Goal: Check status: Check status

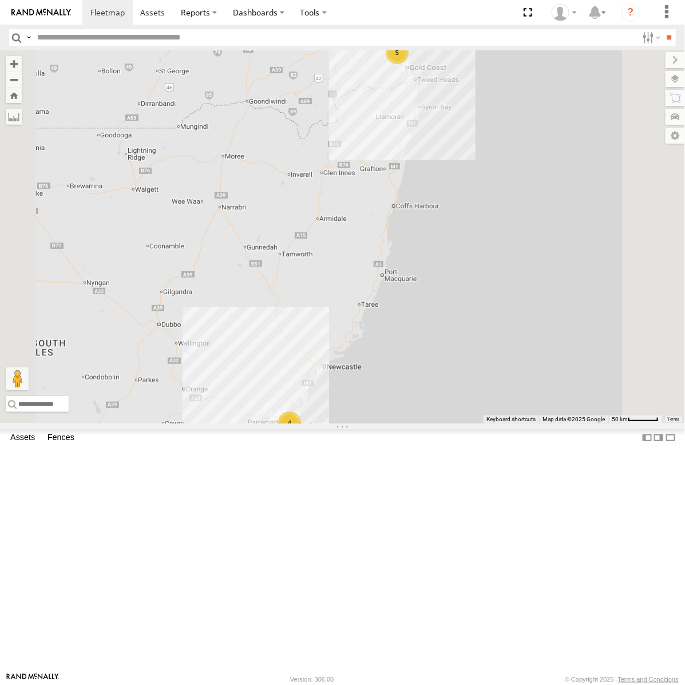
click at [0, 0] on div "[GEOGRAPHIC_DATA]" at bounding box center [0, 0] width 0 height 0
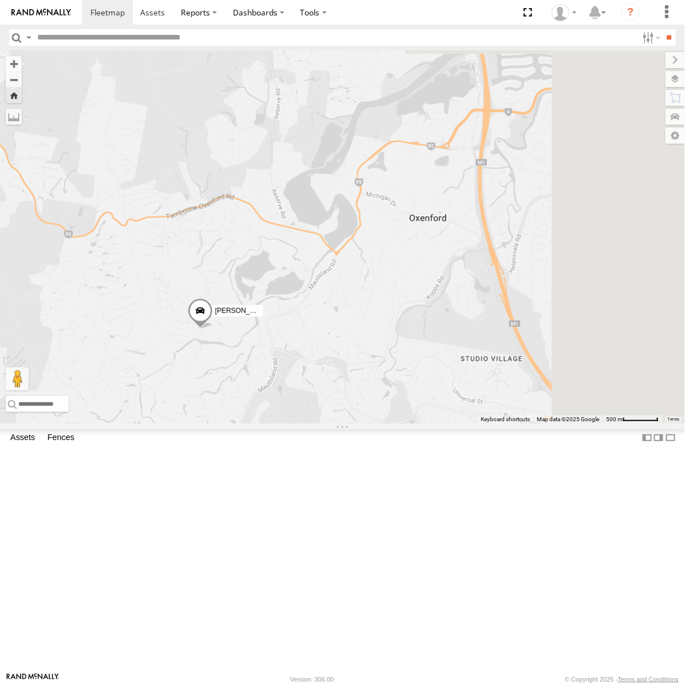
drag, startPoint x: 511, startPoint y: 399, endPoint x: 372, endPoint y: 512, distance: 178.9
click at [372, 423] on div "[PERSON_NAME] - Dark Green" at bounding box center [342, 236] width 685 height 373
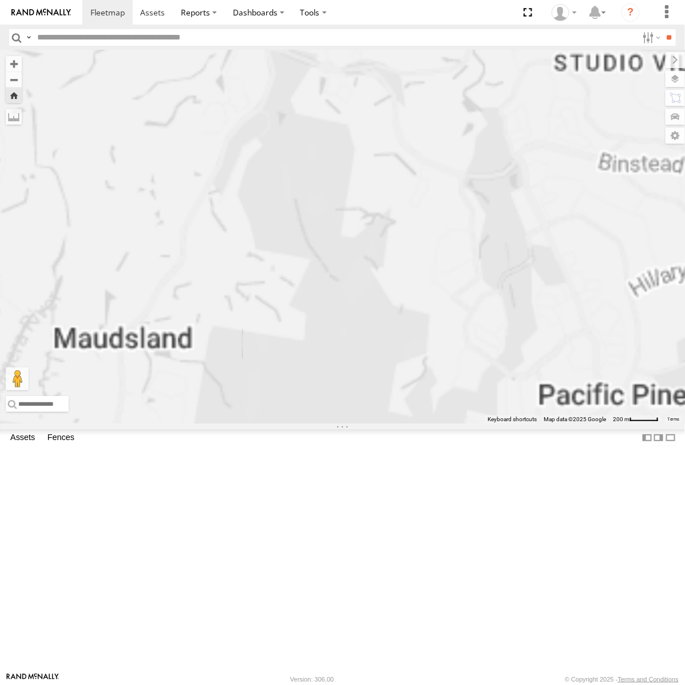
drag, startPoint x: 590, startPoint y: 373, endPoint x: 521, endPoint y: 525, distance: 167.2
click at [521, 423] on div "[PERSON_NAME] - Dark Green" at bounding box center [342, 236] width 685 height 373
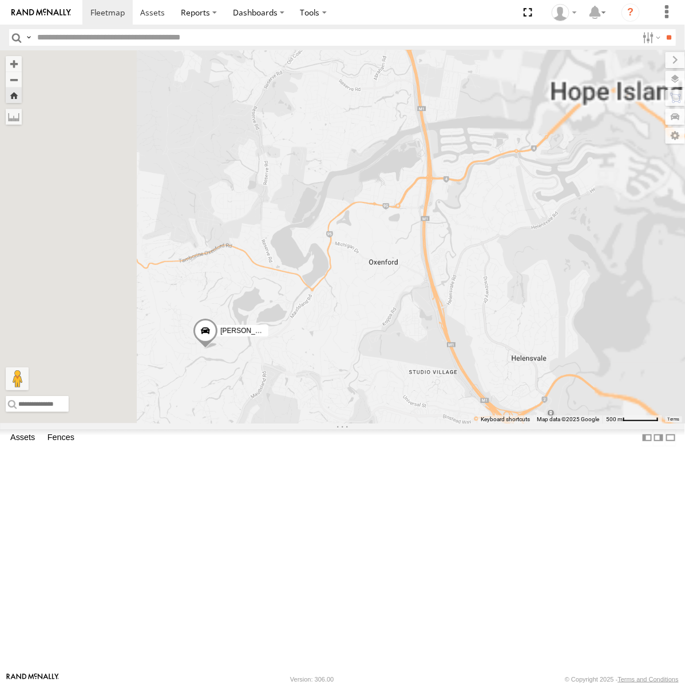
drag, startPoint x: 495, startPoint y: 244, endPoint x: 488, endPoint y: 442, distance: 197.5
click at [488, 423] on div "[PERSON_NAME] - Dark Green" at bounding box center [342, 236] width 685 height 373
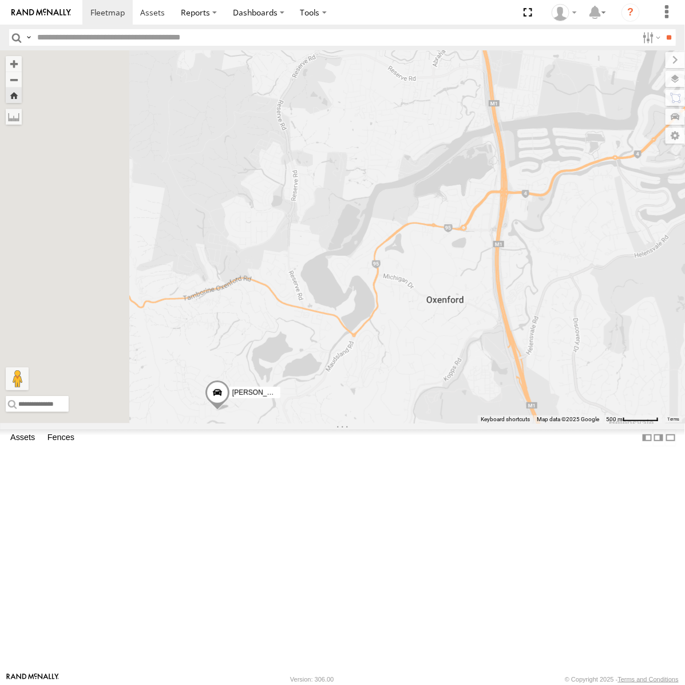
drag, startPoint x: 490, startPoint y: 242, endPoint x: 543, endPoint y: 276, distance: 63.3
click at [543, 276] on div "[PERSON_NAME] - Dark Green" at bounding box center [342, 236] width 685 height 373
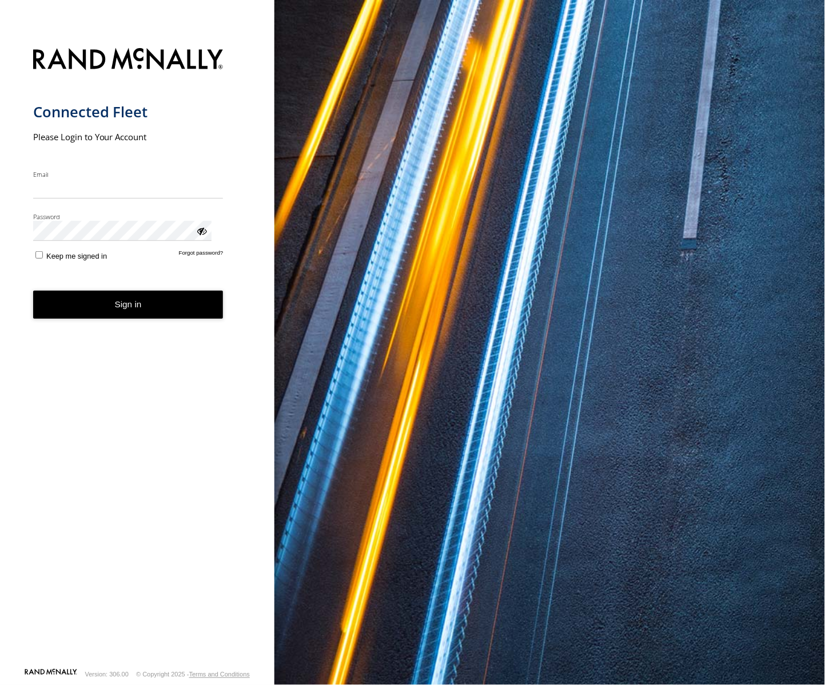
type input "**********"
click at [92, 291] on button "Sign in" at bounding box center [128, 305] width 190 height 28
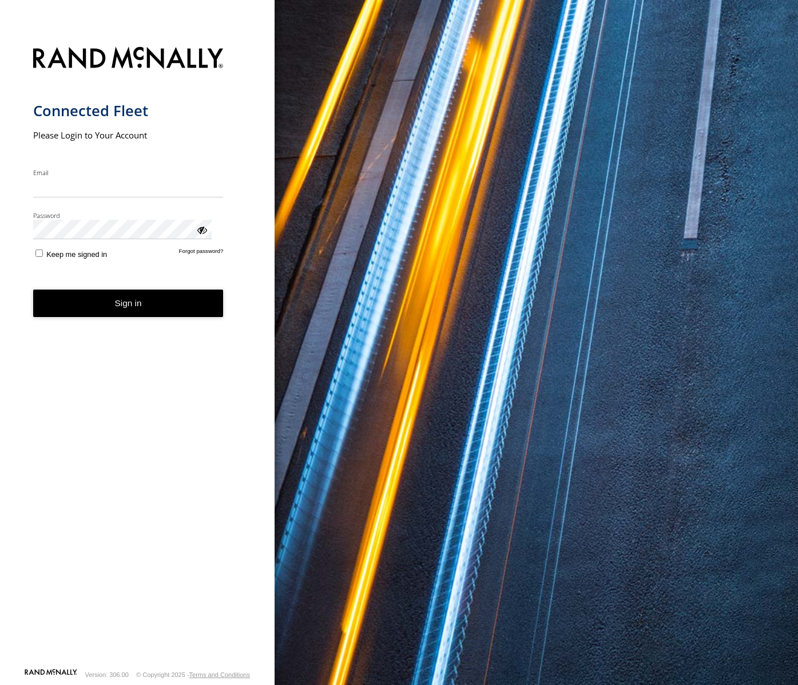
type input "**********"
click at [79, 289] on button "Sign in" at bounding box center [128, 303] width 190 height 28
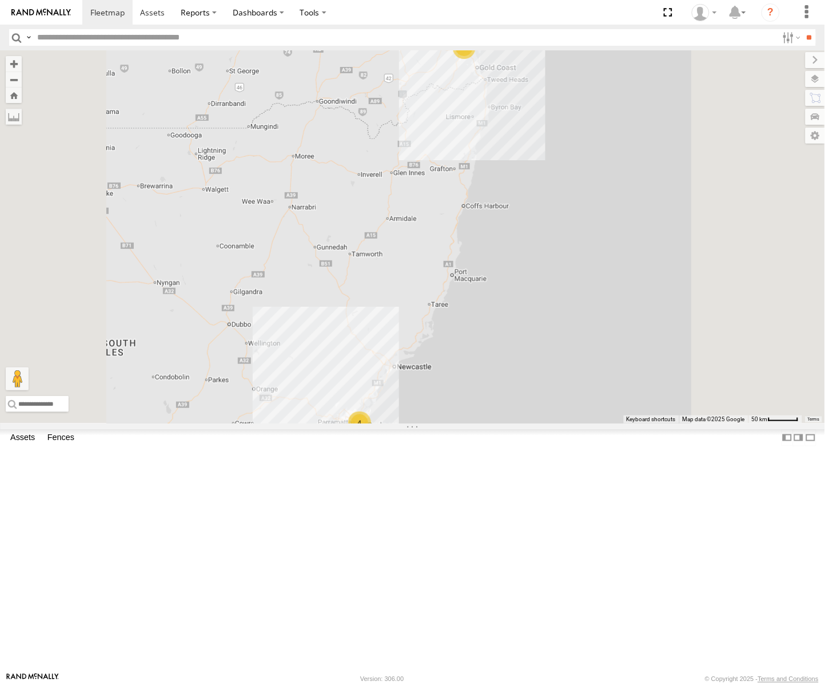
click at [0, 0] on div "Passenger Vehicles" at bounding box center [0, 0] width 0 height 0
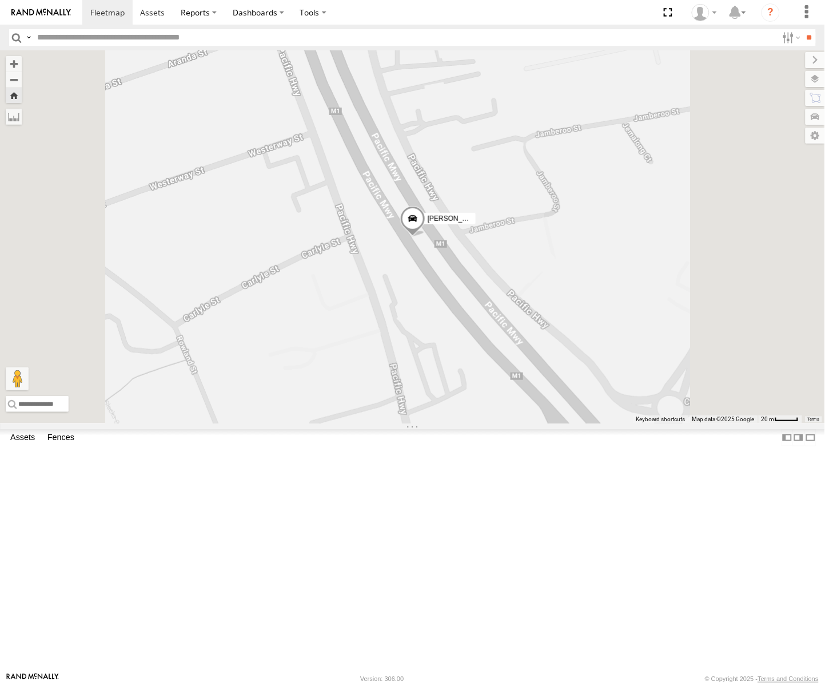
click at [425, 237] on span at bounding box center [412, 221] width 25 height 31
click at [0, 0] on div "[PERSON_NAME]" at bounding box center [0, 0] width 0 height 0
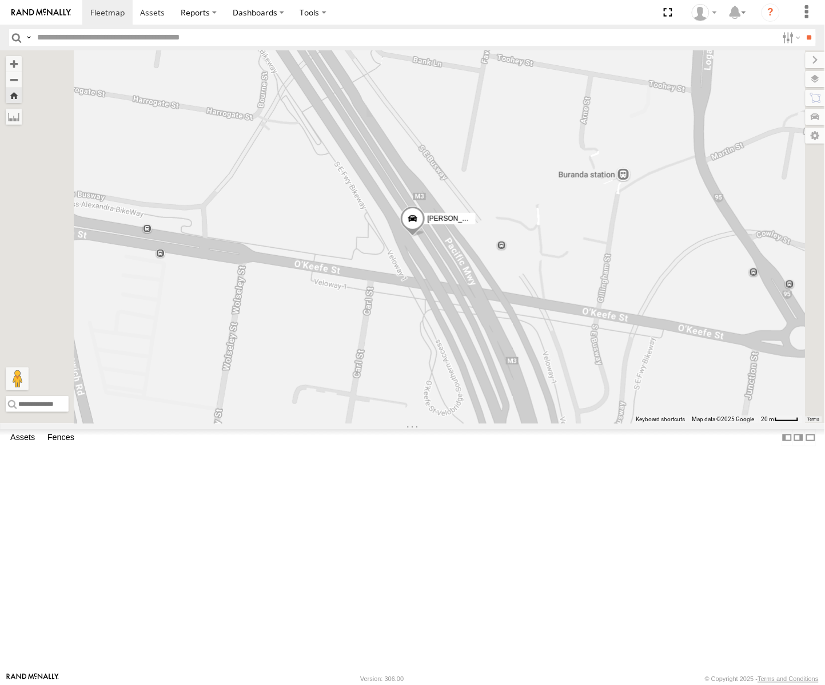
click at [425, 237] on span at bounding box center [412, 221] width 25 height 31
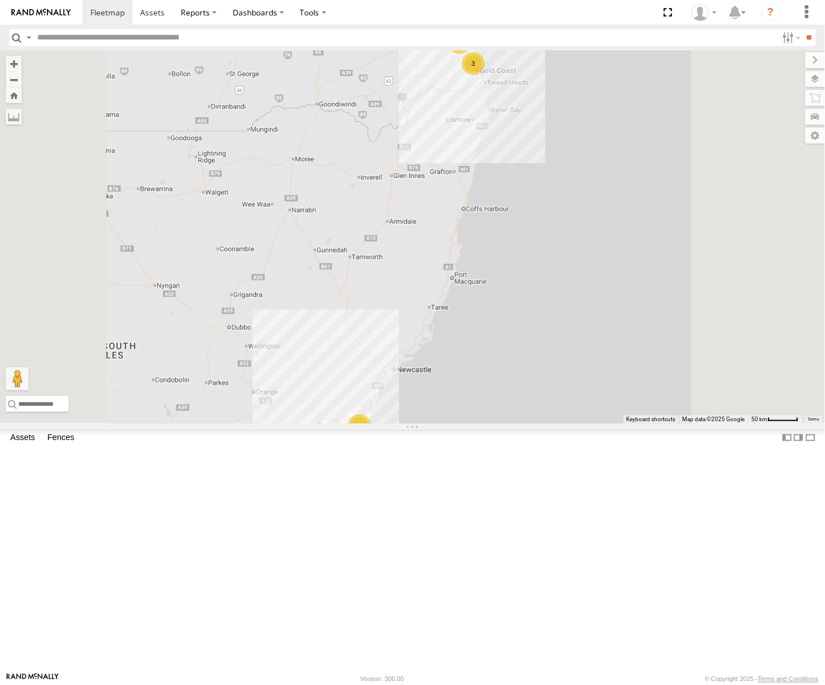
click at [0, 0] on div "Passenger Vehicles" at bounding box center [0, 0] width 0 height 0
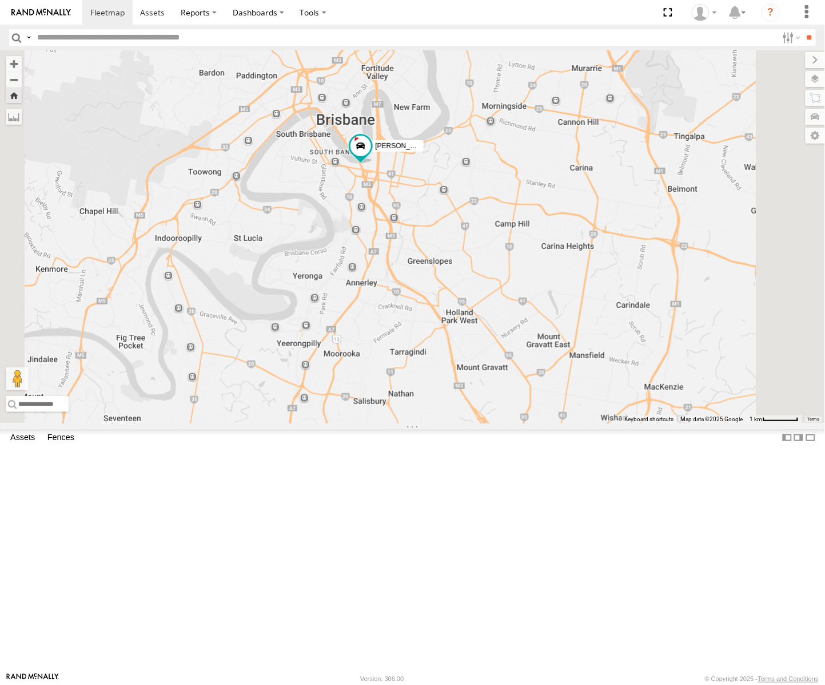
drag, startPoint x: 566, startPoint y: 462, endPoint x: 539, endPoint y: 348, distance: 117.1
click at [539, 348] on div "[PERSON_NAME]" at bounding box center [412, 236] width 825 height 373
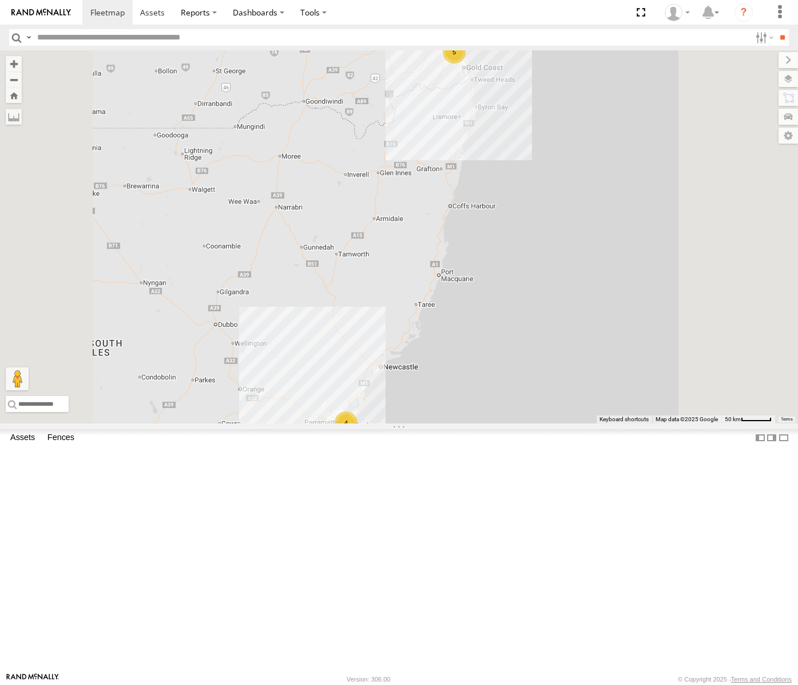
click at [0, 0] on div "[GEOGRAPHIC_DATA]" at bounding box center [0, 0] width 0 height 0
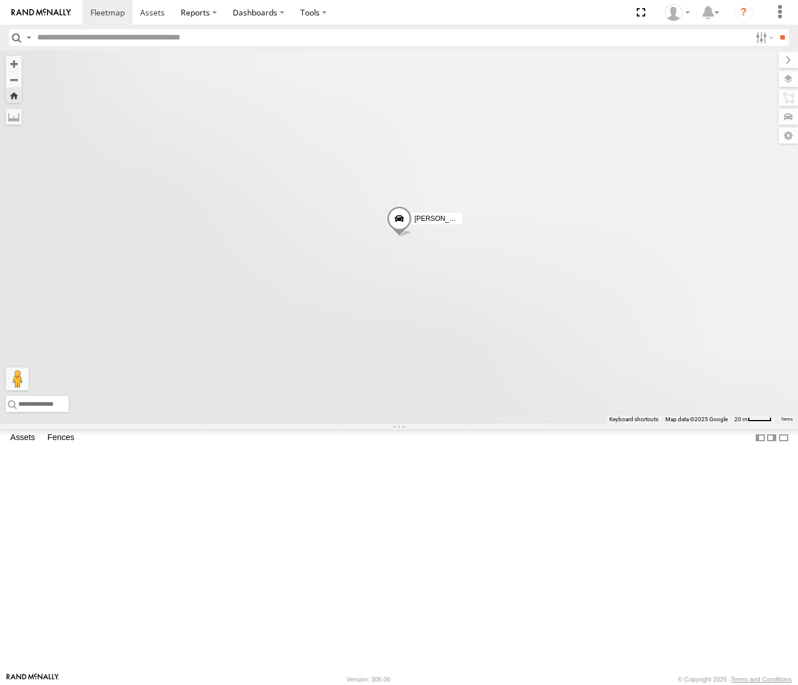
click at [0, 0] on div "[GEOGRAPHIC_DATA]" at bounding box center [0, 0] width 0 height 0
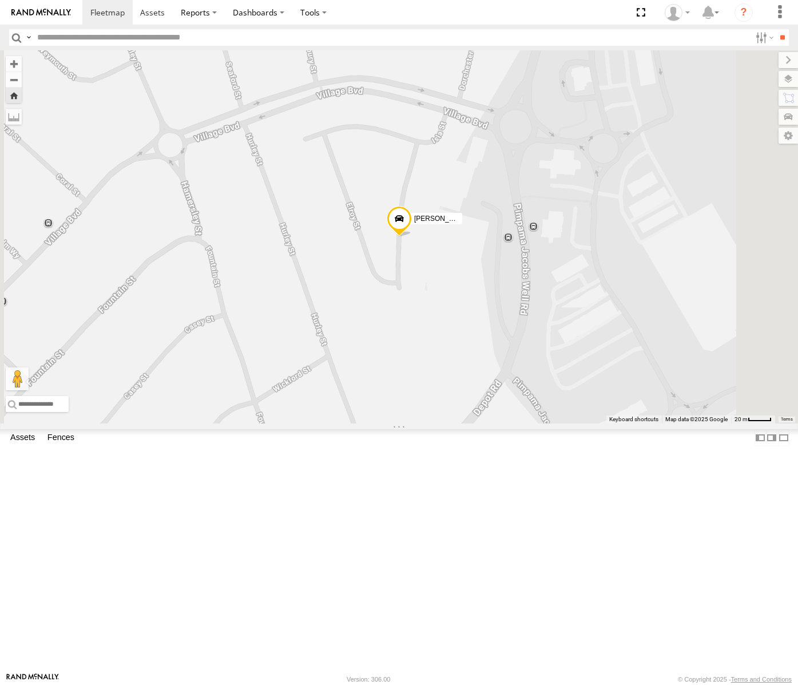
click at [412, 237] on span at bounding box center [399, 221] width 25 height 31
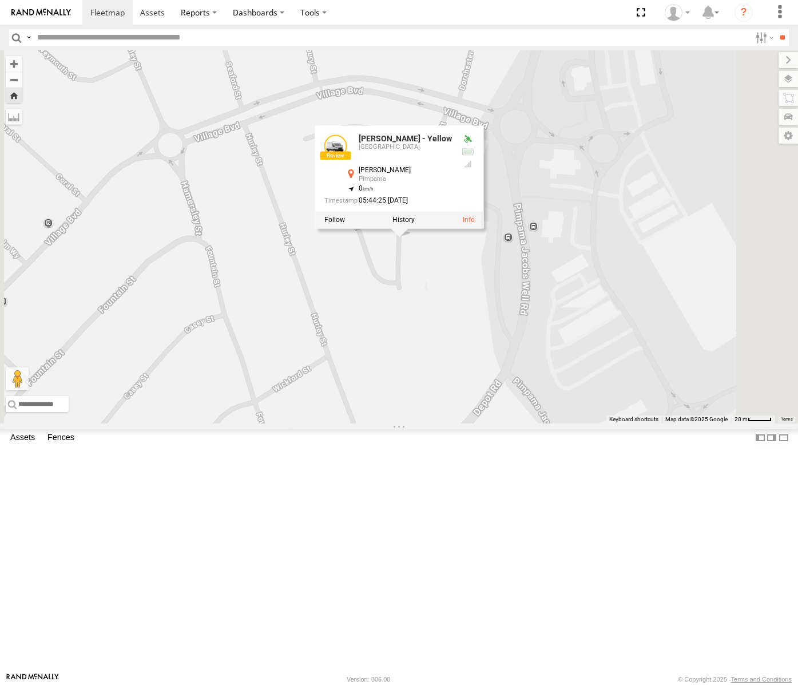
drag, startPoint x: 509, startPoint y: 327, endPoint x: 578, endPoint y: 324, distance: 68.7
click at [451, 205] on div "05:44:25 29/08/2025" at bounding box center [388, 200] width 128 height 7
click at [506, 407] on div "Matthew - Yellow Matthew - Yellow Brisbane Colin St Pimpama -27.81281 , 153.290…" at bounding box center [399, 236] width 798 height 373
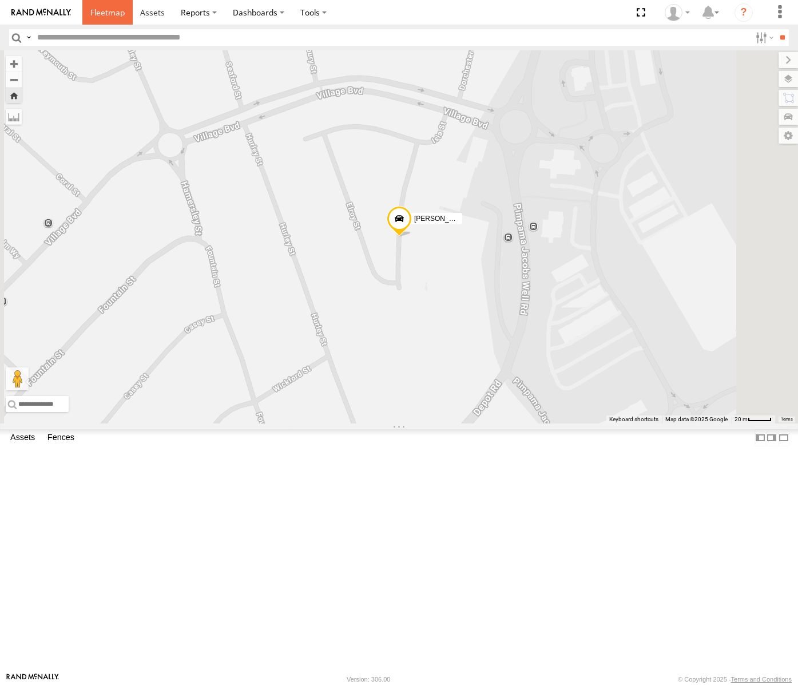
click at [104, 15] on span at bounding box center [107, 12] width 34 height 11
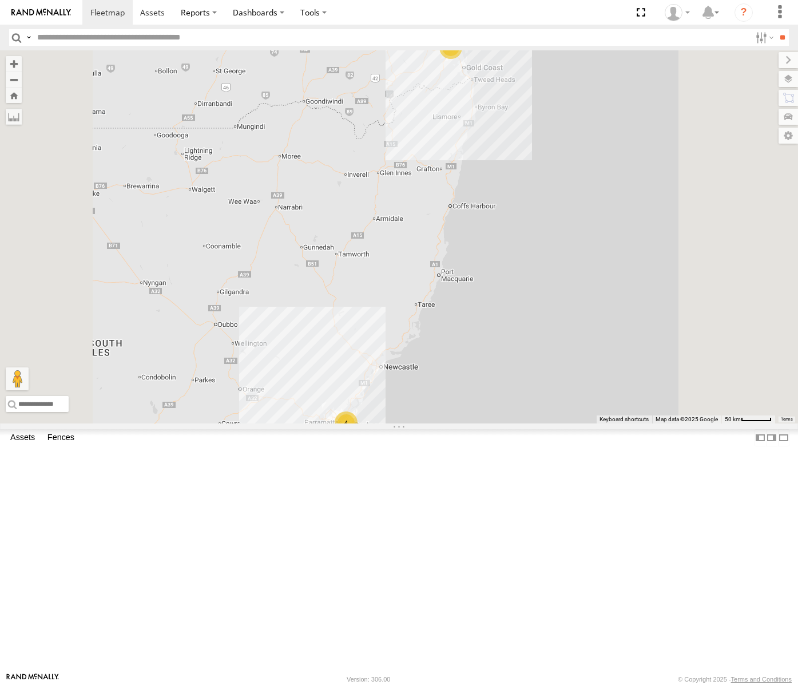
click at [0, 0] on div "Passenger Vehicles" at bounding box center [0, 0] width 0 height 0
click at [0, 0] on div "[GEOGRAPHIC_DATA]" at bounding box center [0, 0] width 0 height 0
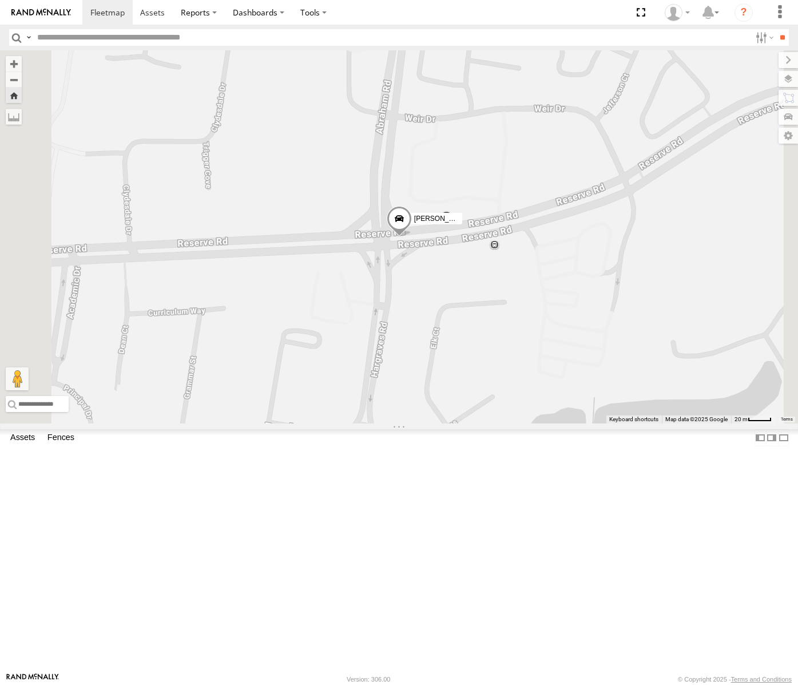
click at [0, 0] on div "[PERSON_NAME]" at bounding box center [0, 0] width 0 height 0
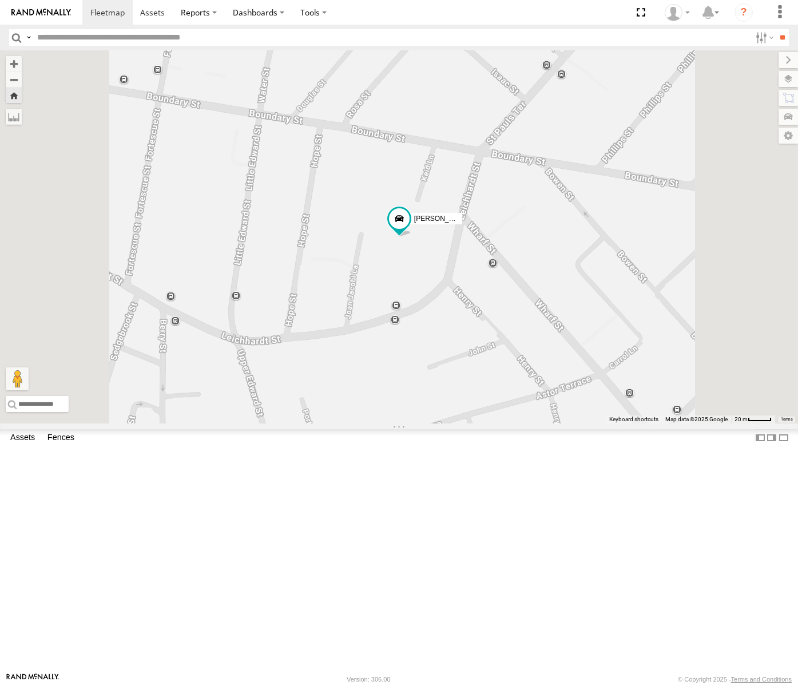
click at [0, 0] on div "[PERSON_NAME] - Dark Green" at bounding box center [0, 0] width 0 height 0
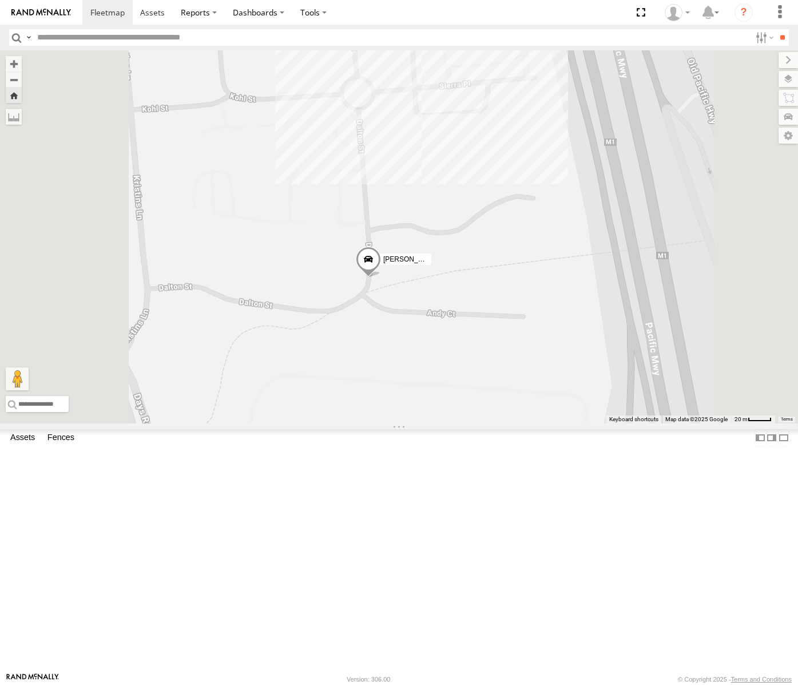
drag, startPoint x: 629, startPoint y: 225, endPoint x: 618, endPoint y: 305, distance: 80.9
click at [618, 305] on div "Brisbane Spare - Ford Transit [PERSON_NAME] - Dark Green" at bounding box center [399, 236] width 798 height 373
click at [0, 0] on div "Passenger Vehicles" at bounding box center [0, 0] width 0 height 0
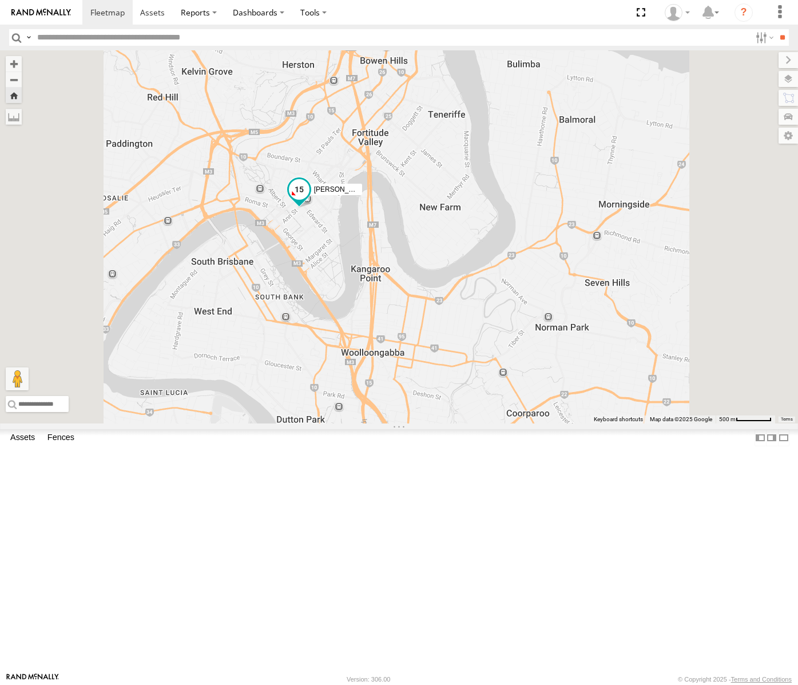
click at [309, 200] on span at bounding box center [298, 189] width 21 height 21
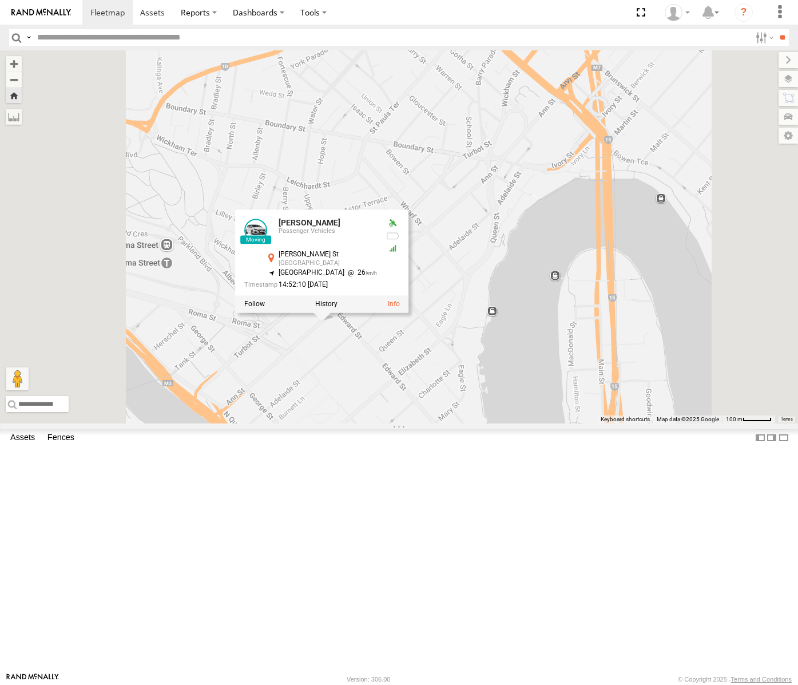
drag, startPoint x: 525, startPoint y: 302, endPoint x: 530, endPoint y: 462, distance: 160.2
click at [530, 423] on div "[PERSON_NAME] [PERSON_NAME] Passenger Vehicles [PERSON_NAME] [GEOGRAPHIC_DATA] …" at bounding box center [399, 236] width 798 height 373
